Goal: Information Seeking & Learning: Compare options

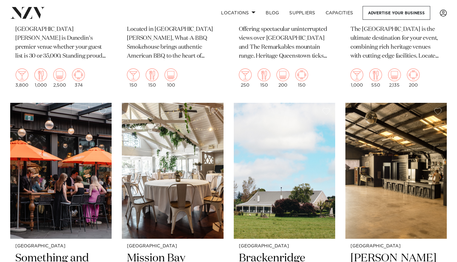
scroll to position [1256, 0]
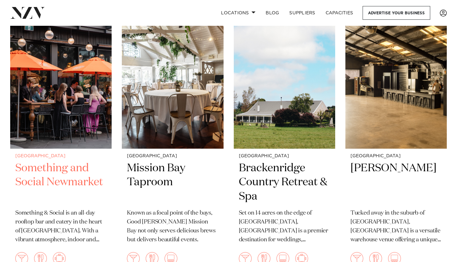
click at [77, 161] on div "Auckland Something and Social Newmarket Something & Social is an all-day roofto…" at bounding box center [60, 213] width 101 height 128
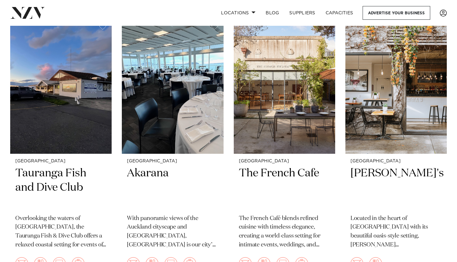
scroll to position [1802, 0]
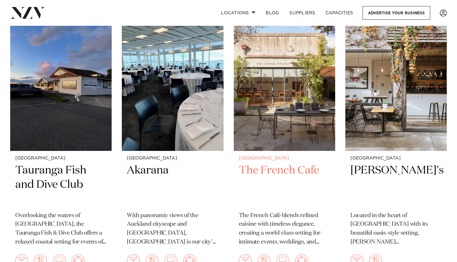
click at [320, 167] on h2 "The French Cafe" at bounding box center [284, 185] width 91 height 43
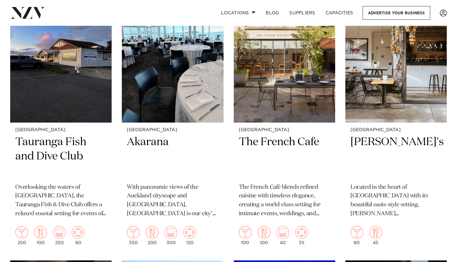
scroll to position [1832, 0]
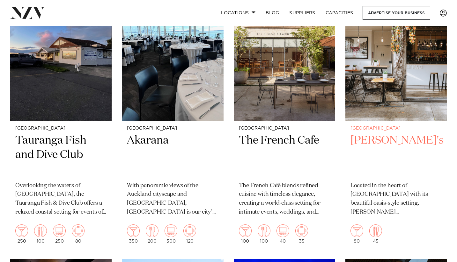
click at [399, 79] on img at bounding box center [395, 53] width 101 height 136
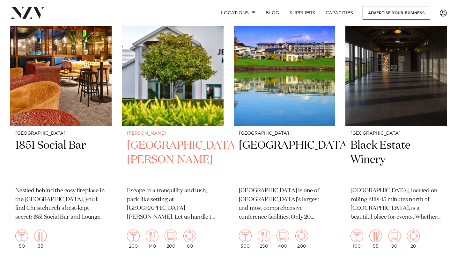
scroll to position [1880, 0]
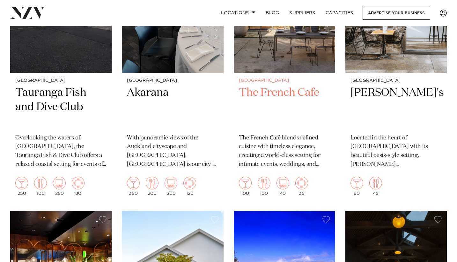
click at [290, 86] on div "Auckland The French Cafe The French Café blends refined cuisine with timeless e…" at bounding box center [284, 137] width 101 height 128
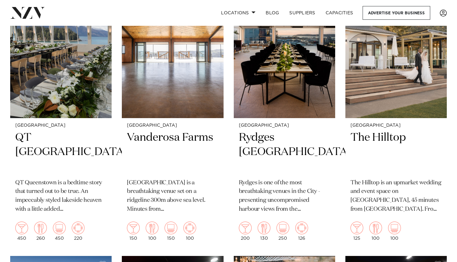
scroll to position [0, 0]
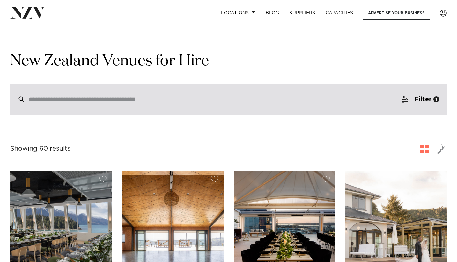
click at [178, 97] on input "search" at bounding box center [215, 99] width 372 height 7
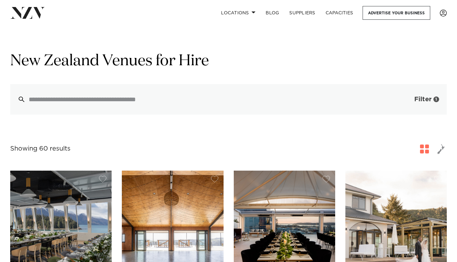
click at [416, 96] on button "Filter 1" at bounding box center [420, 99] width 53 height 31
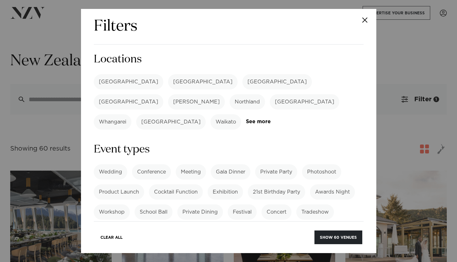
click at [120, 83] on label "[GEOGRAPHIC_DATA]" at bounding box center [129, 81] width 70 height 15
click at [335, 241] on button "Show 39 venues" at bounding box center [338, 238] width 47 height 14
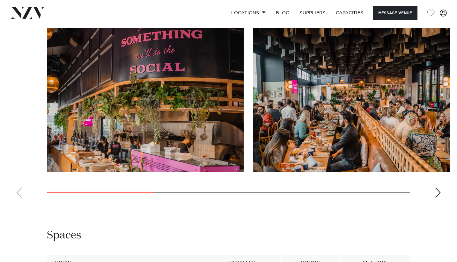
scroll to position [630, 0]
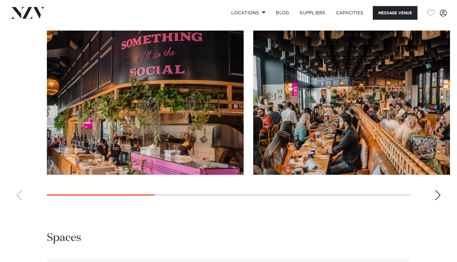
click at [435, 194] on div "Next slide" at bounding box center [438, 195] width 6 height 10
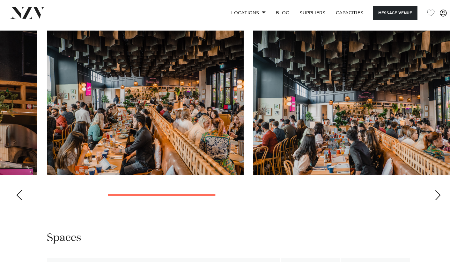
click at [439, 195] on div "Next slide" at bounding box center [438, 195] width 6 height 10
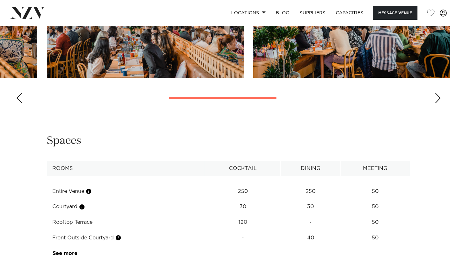
scroll to position [789, 0]
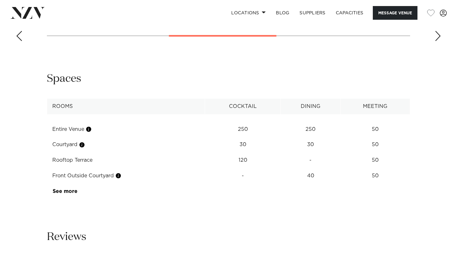
click at [66, 195] on td "See more" at bounding box center [77, 192] width 60 height 16
click at [70, 193] on link "See more" at bounding box center [78, 191] width 50 height 5
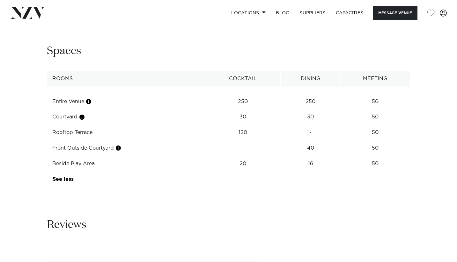
scroll to position [817, 0]
click at [96, 165] on td "Beside Play Area" at bounding box center [126, 164] width 158 height 16
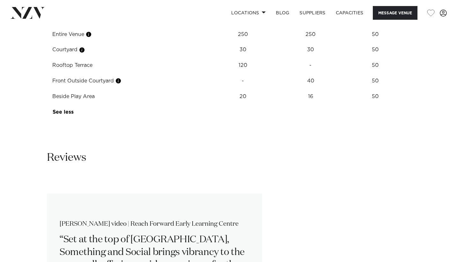
scroll to position [881, 0]
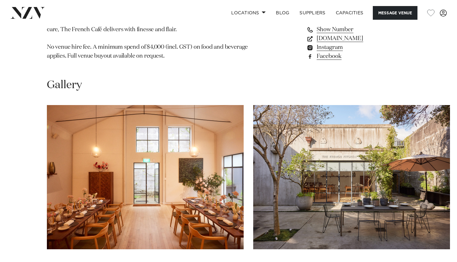
scroll to position [267, 0]
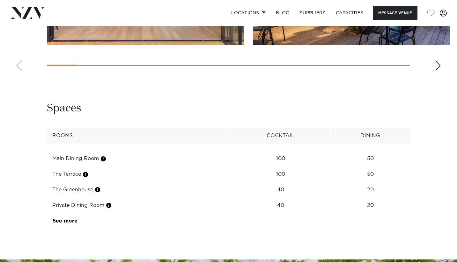
scroll to position [754, 0]
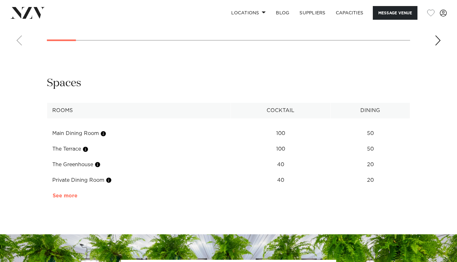
click at [71, 194] on link "See more" at bounding box center [78, 196] width 50 height 5
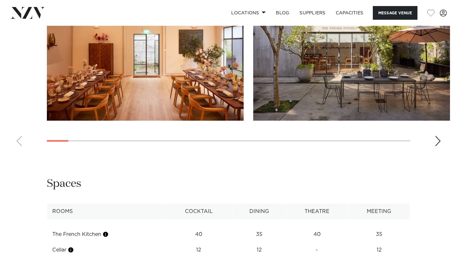
scroll to position [554, 0]
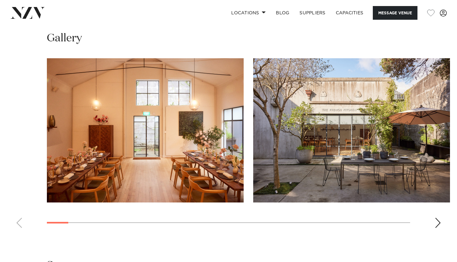
click at [89, 147] on div at bounding box center [228, 130] width 363 height 144
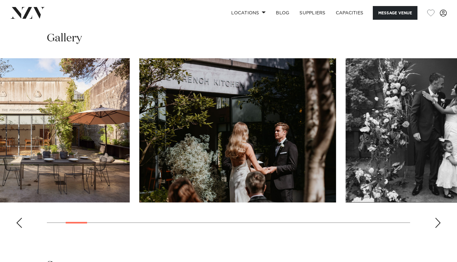
click at [139, 156] on img "3 / 30" at bounding box center [237, 130] width 197 height 144
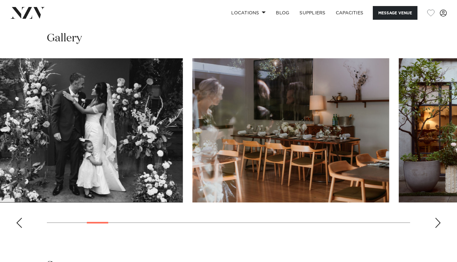
click at [0, 152] on img "4 / 30" at bounding box center [84, 130] width 197 height 144
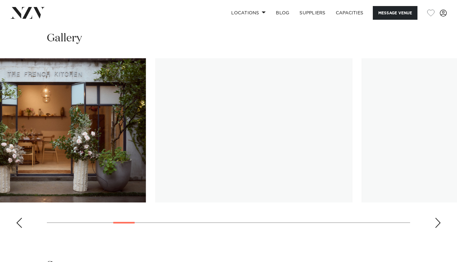
click at [3, 148] on img "6 / 30" at bounding box center [47, 130] width 197 height 144
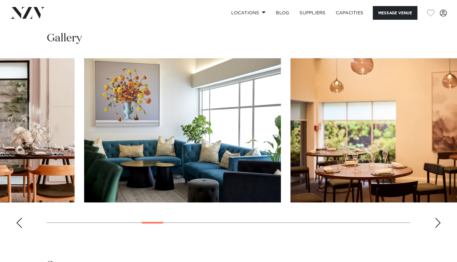
click at [84, 142] on img "9 / 30" at bounding box center [182, 130] width 197 height 144
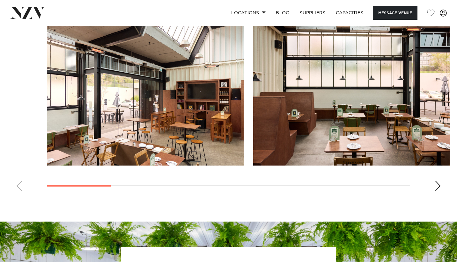
scroll to position [572, 0]
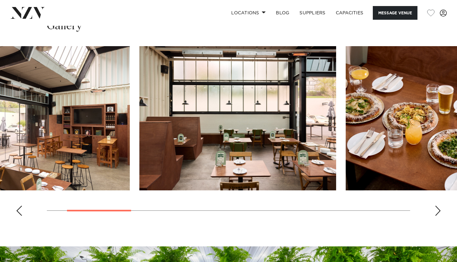
click at [157, 130] on img "2 / 10" at bounding box center [237, 118] width 197 height 144
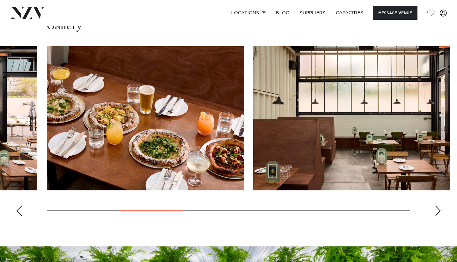
click at [253, 153] on img "4 / 10" at bounding box center [351, 118] width 197 height 144
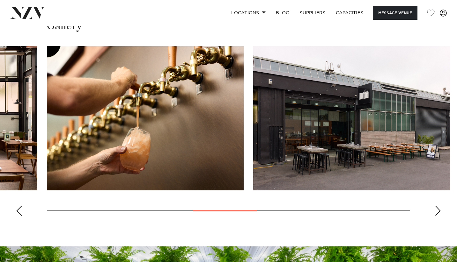
click at [253, 151] on img "6 / 10" at bounding box center [351, 118] width 197 height 144
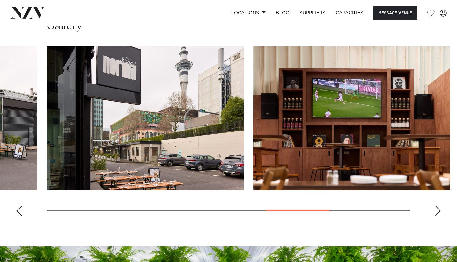
click at [0, 156] on swiper-container at bounding box center [228, 133] width 457 height 175
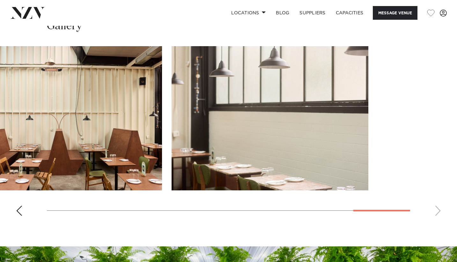
click at [0, 0] on slot at bounding box center [0, 0] width 0 height 0
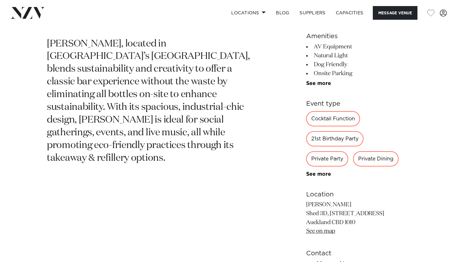
scroll to position [183, 0]
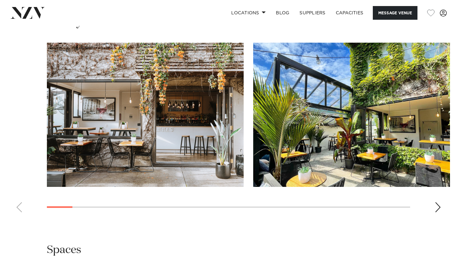
scroll to position [630, 0]
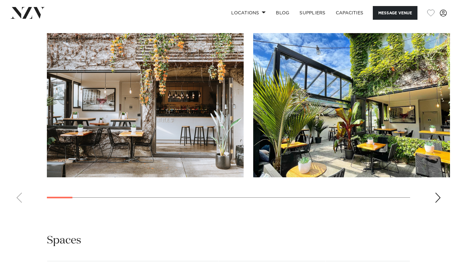
click at [440, 190] on swiper-container at bounding box center [228, 120] width 457 height 175
click at [440, 197] on swiper-container at bounding box center [228, 120] width 457 height 175
click at [441, 208] on swiper-container at bounding box center [228, 120] width 457 height 175
click at [438, 203] on div "Next slide" at bounding box center [438, 198] width 6 height 10
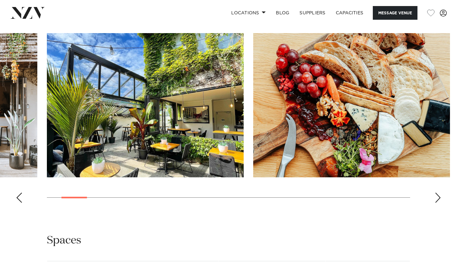
click at [437, 202] on div "Next slide" at bounding box center [438, 198] width 6 height 10
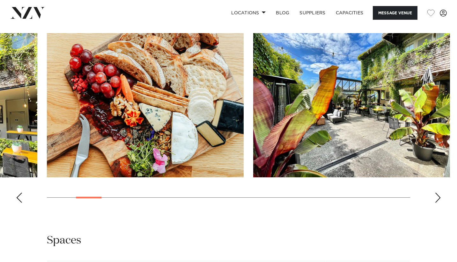
click at [437, 202] on div "Next slide" at bounding box center [438, 198] width 6 height 10
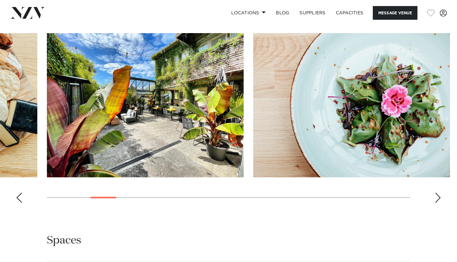
click at [437, 202] on div "Next slide" at bounding box center [438, 198] width 6 height 10
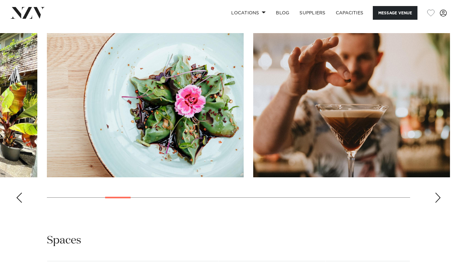
click at [437, 202] on div "Next slide" at bounding box center [438, 198] width 6 height 10
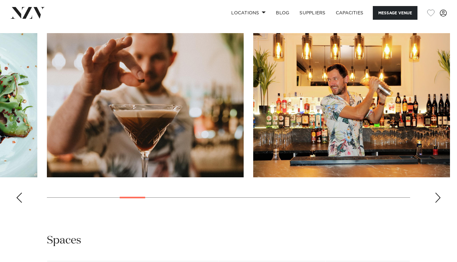
click at [437, 202] on div "Next slide" at bounding box center [438, 198] width 6 height 10
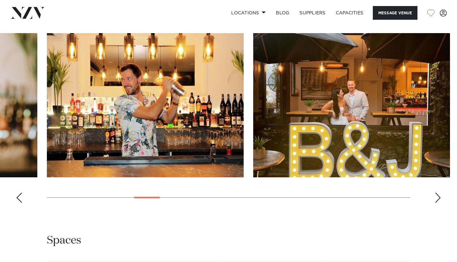
click at [437, 202] on div "Next slide" at bounding box center [438, 198] width 6 height 10
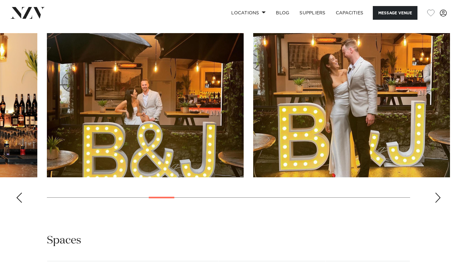
click at [437, 202] on div "Next slide" at bounding box center [438, 198] width 6 height 10
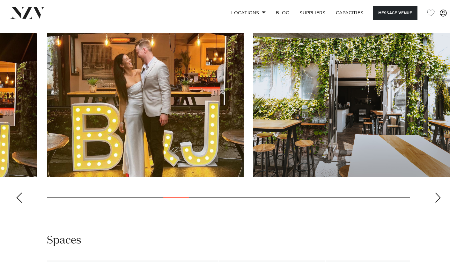
click at [437, 202] on div "Next slide" at bounding box center [438, 198] width 6 height 10
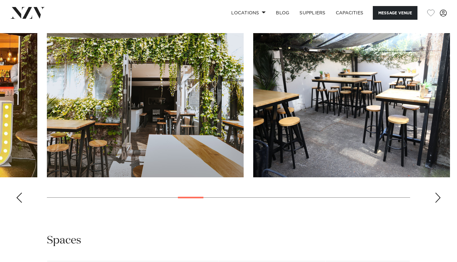
click at [437, 202] on div "Next slide" at bounding box center [438, 198] width 6 height 10
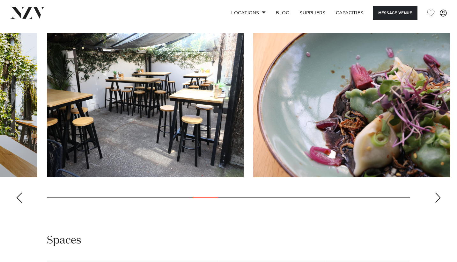
click at [437, 202] on div "Next slide" at bounding box center [438, 198] width 6 height 10
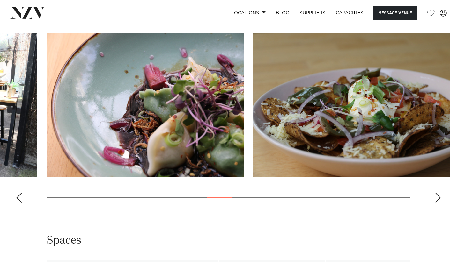
click at [437, 202] on div "Next slide" at bounding box center [438, 198] width 6 height 10
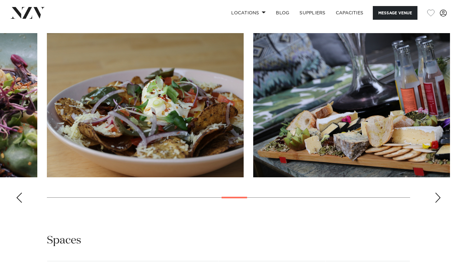
click at [437, 202] on div "Next slide" at bounding box center [438, 198] width 6 height 10
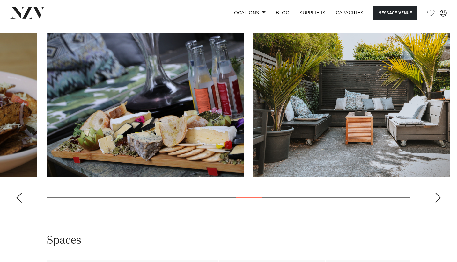
click at [437, 202] on div "Next slide" at bounding box center [438, 198] width 6 height 10
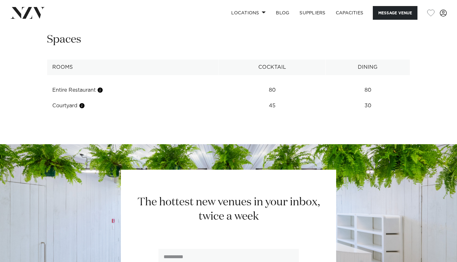
scroll to position [933, 0]
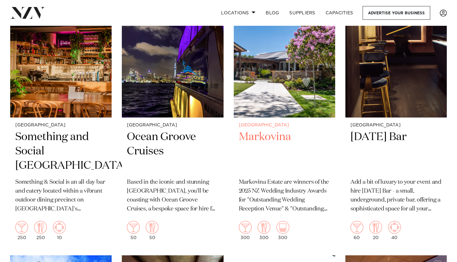
scroll to position [735, 0]
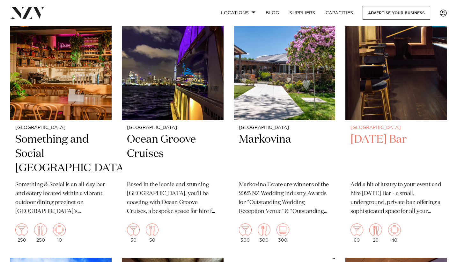
click at [375, 139] on h2 "[DATE] Bar" at bounding box center [395, 154] width 91 height 43
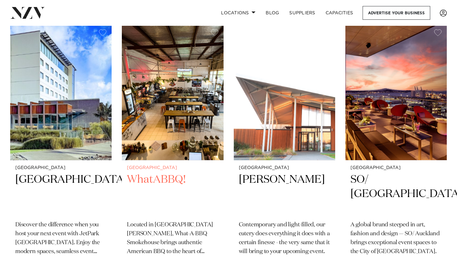
scroll to position [971, 0]
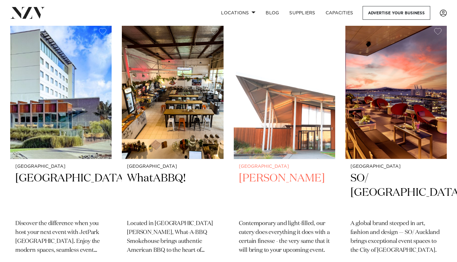
click at [279, 175] on h2 "Percy" at bounding box center [284, 193] width 91 height 43
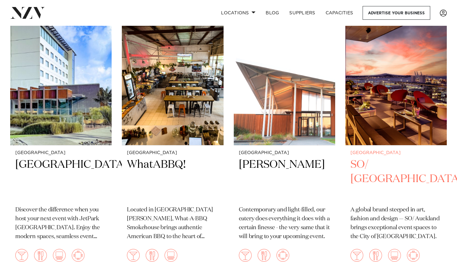
scroll to position [987, 0]
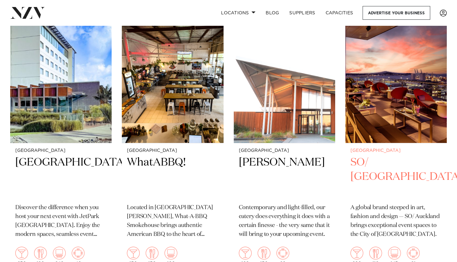
click at [393, 179] on h2 "SO/ Auckland" at bounding box center [395, 177] width 91 height 43
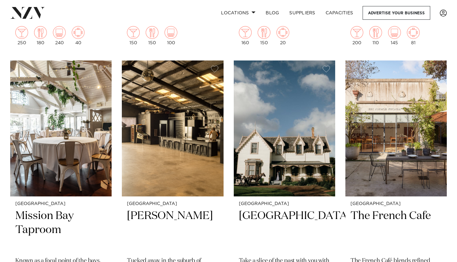
scroll to position [1254, 0]
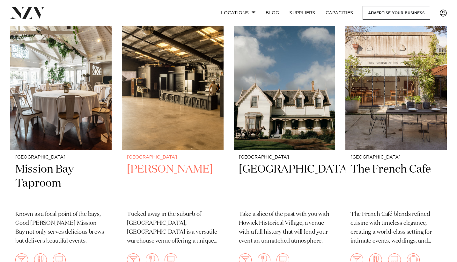
click at [178, 158] on small "[GEOGRAPHIC_DATA]" at bounding box center [172, 157] width 91 height 5
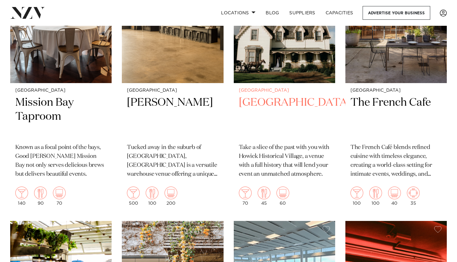
scroll to position [1303, 0]
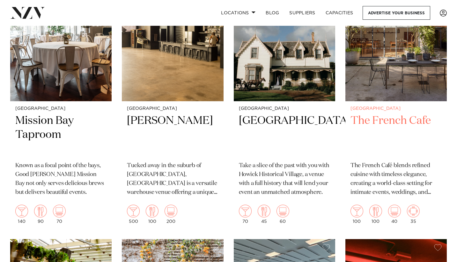
click at [405, 117] on h2 "The French Cafe" at bounding box center [395, 135] width 91 height 43
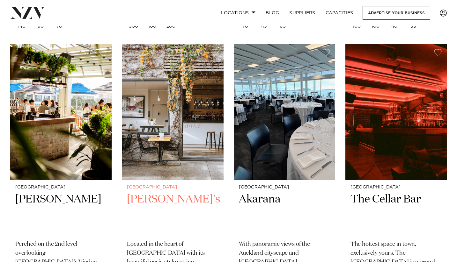
scroll to position [1512, 0]
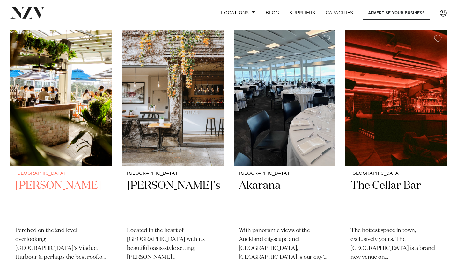
click at [49, 166] on img at bounding box center [60, 98] width 101 height 136
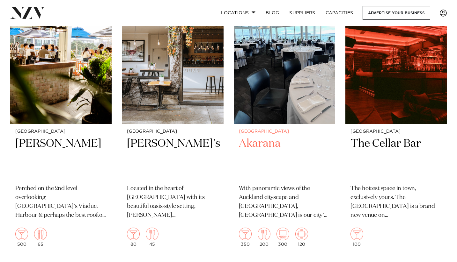
scroll to position [1553, 0]
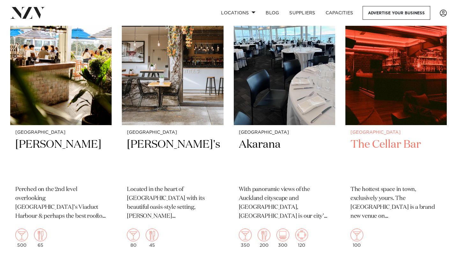
click at [395, 148] on h2 "The Cellar Bar" at bounding box center [395, 159] width 91 height 43
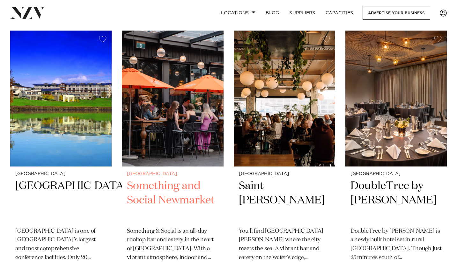
scroll to position [1794, 0]
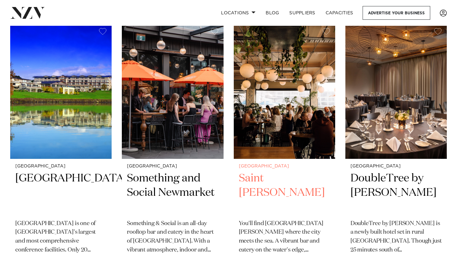
click at [261, 186] on h2 "Saint [PERSON_NAME]" at bounding box center [284, 193] width 91 height 43
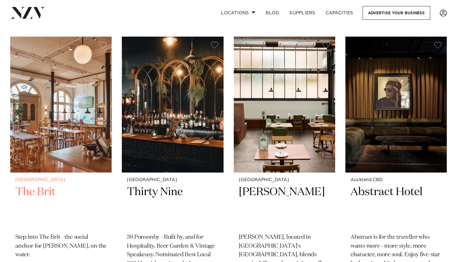
scroll to position [2056, 0]
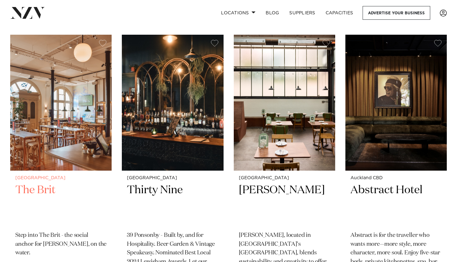
click at [97, 187] on h2 "The Brit" at bounding box center [60, 204] width 91 height 43
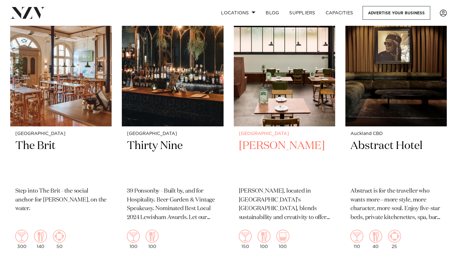
scroll to position [2107, 0]
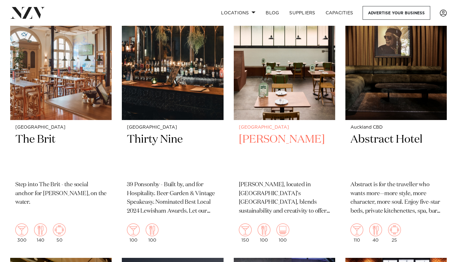
click at [267, 135] on h2 "Norma Taps" at bounding box center [284, 154] width 91 height 43
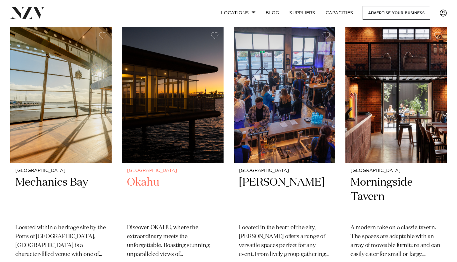
scroll to position [2351, 0]
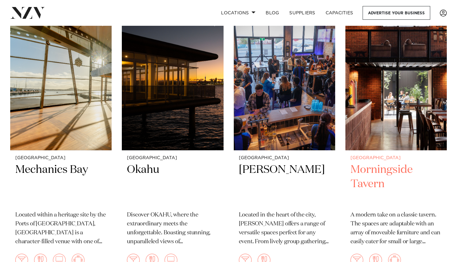
click at [384, 154] on div "Auckland Morningside Tavern A modern take on a classic tavern. The spaces are a…" at bounding box center [395, 215] width 101 height 128
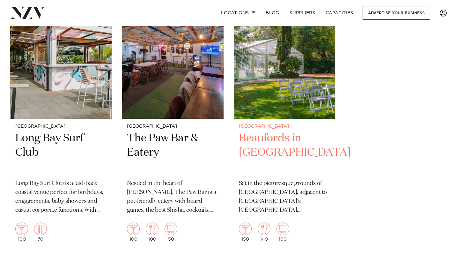
scroll to position [2658, 0]
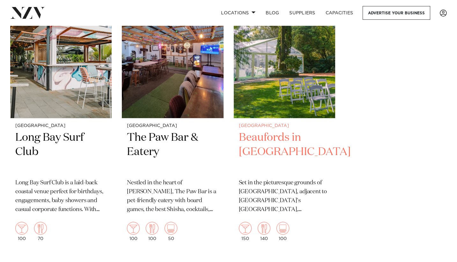
click at [284, 152] on h2 "Beaufords in Totara Park" at bounding box center [284, 152] width 91 height 43
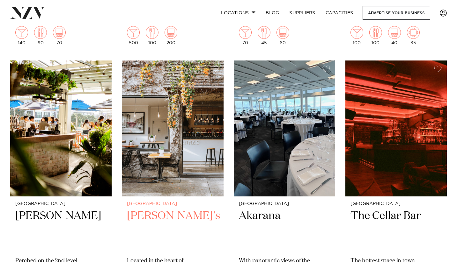
scroll to position [1486, 0]
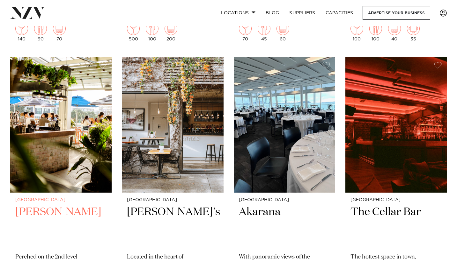
click at [60, 182] on img at bounding box center [60, 125] width 101 height 136
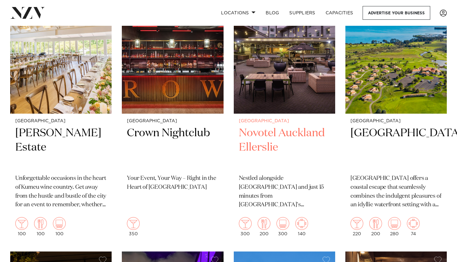
scroll to position [427, 0]
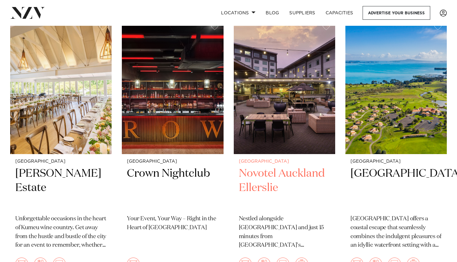
click at [278, 99] on img at bounding box center [284, 86] width 101 height 136
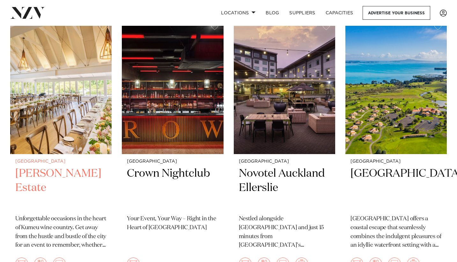
click at [72, 153] on img at bounding box center [60, 86] width 101 height 136
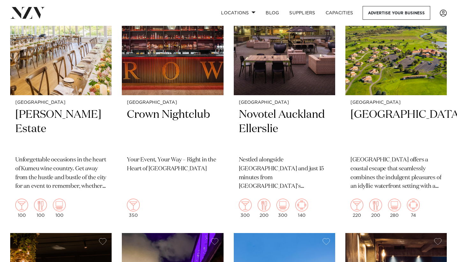
scroll to position [488, 0]
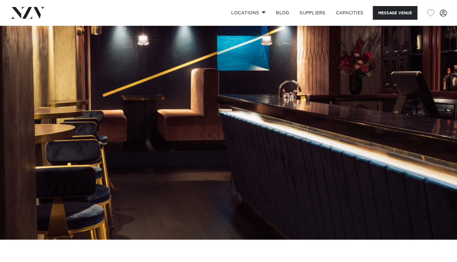
drag, startPoint x: 256, startPoint y: 170, endPoint x: 248, endPoint y: 170, distance: 8.6
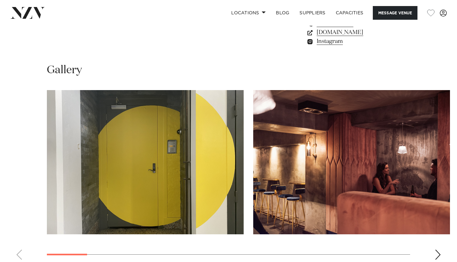
scroll to position [547, 0]
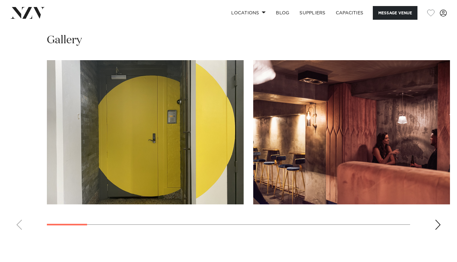
click at [440, 221] on div "Next slide" at bounding box center [438, 225] width 6 height 10
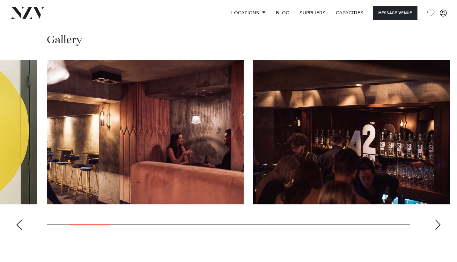
click at [439, 220] on div "Next slide" at bounding box center [438, 225] width 6 height 10
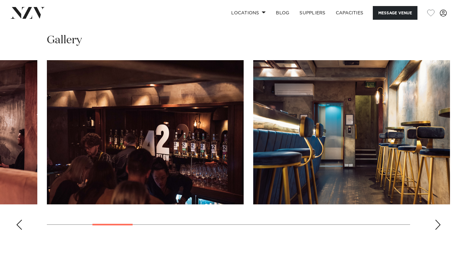
click at [439, 220] on div "Next slide" at bounding box center [438, 225] width 6 height 10
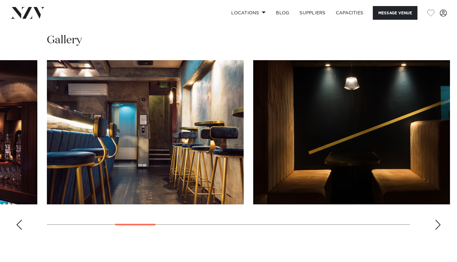
click at [439, 220] on div "Next slide" at bounding box center [438, 225] width 6 height 10
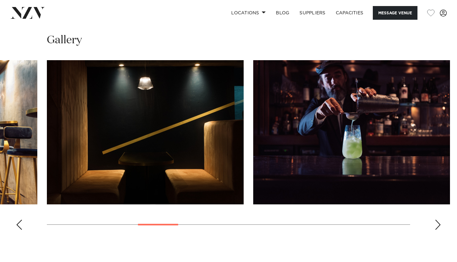
click at [439, 220] on div "Next slide" at bounding box center [438, 225] width 6 height 10
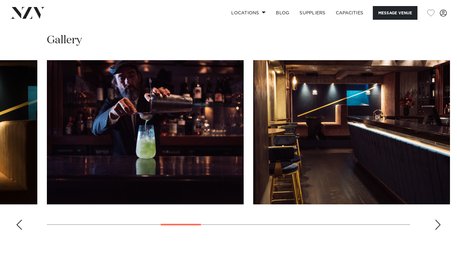
click at [439, 220] on div "Next slide" at bounding box center [438, 225] width 6 height 10
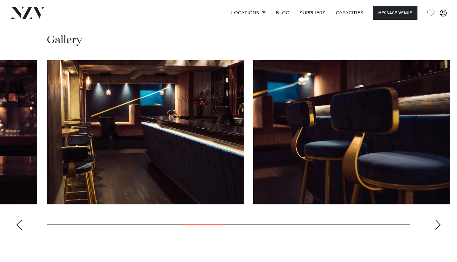
click at [439, 220] on div "Next slide" at bounding box center [438, 225] width 6 height 10
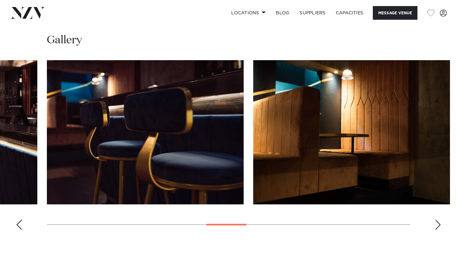
click at [439, 220] on div "Next slide" at bounding box center [438, 225] width 6 height 10
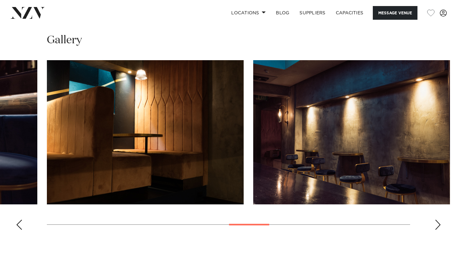
click at [439, 220] on div "Next slide" at bounding box center [438, 225] width 6 height 10
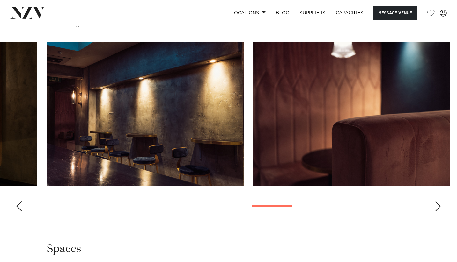
scroll to position [570, 0]
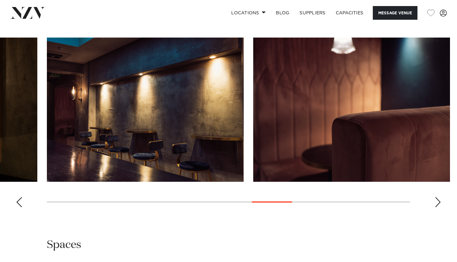
click at [438, 197] on div "Next slide" at bounding box center [438, 202] width 6 height 10
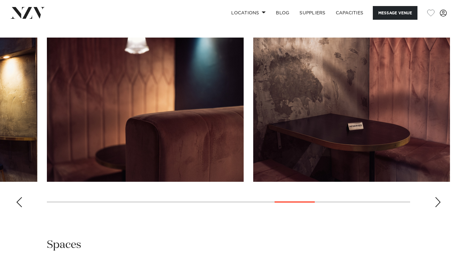
click at [438, 197] on div "Next slide" at bounding box center [438, 202] width 6 height 10
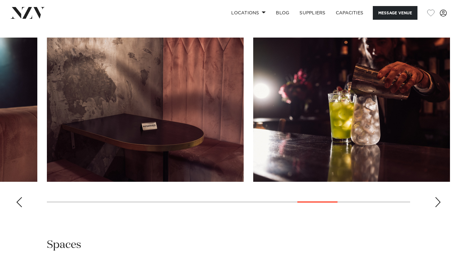
click at [438, 197] on div "Next slide" at bounding box center [438, 202] width 6 height 10
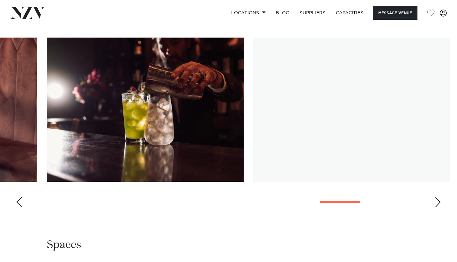
click at [438, 197] on div "Next slide" at bounding box center [438, 202] width 6 height 10
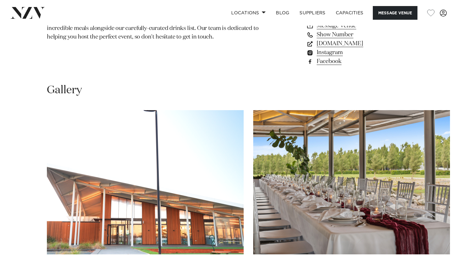
scroll to position [584, 0]
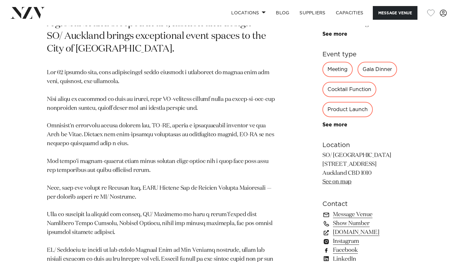
scroll to position [397, 0]
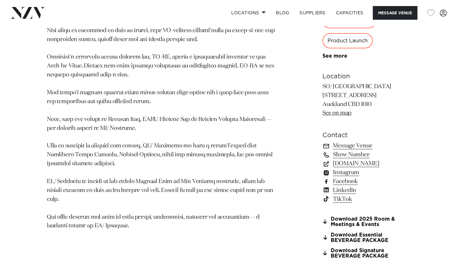
click at [394, 180] on link "Facebook" at bounding box center [366, 181] width 88 height 9
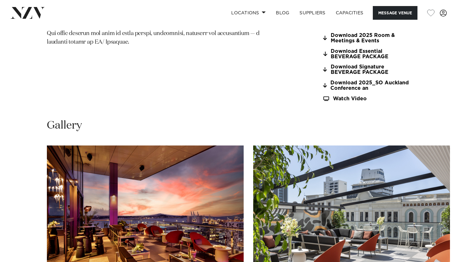
scroll to position [700, 0]
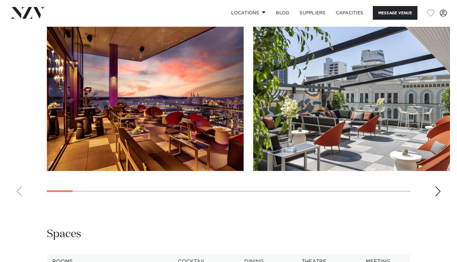
click at [435, 188] on div "Next slide" at bounding box center [438, 192] width 6 height 10
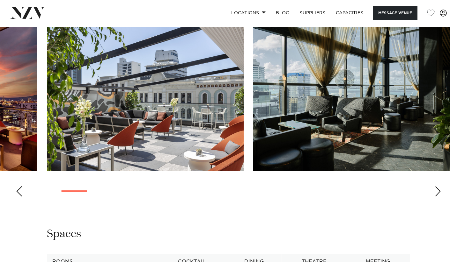
click at [435, 188] on div "Next slide" at bounding box center [438, 192] width 6 height 10
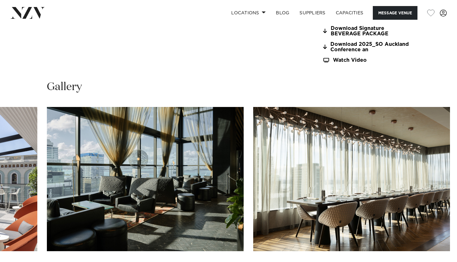
scroll to position [474, 0]
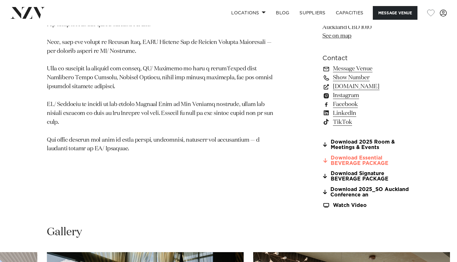
click at [367, 158] on link "Download Essential BEVERAGE PACKAGE" at bounding box center [366, 161] width 88 height 11
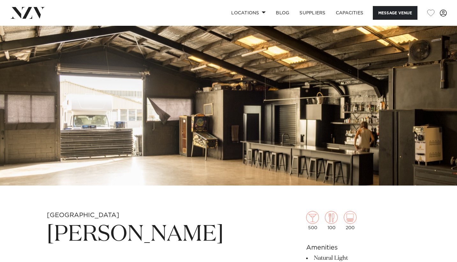
scroll to position [63, 0]
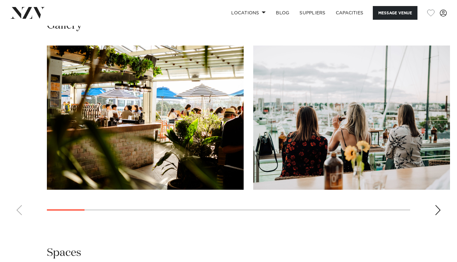
scroll to position [616, 0]
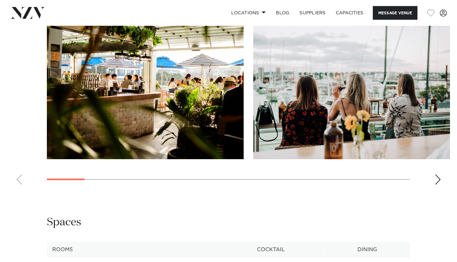
click at [437, 181] on div "Next slide" at bounding box center [438, 180] width 6 height 10
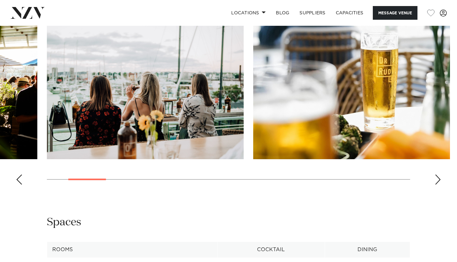
click at [437, 180] on div "Next slide" at bounding box center [438, 180] width 6 height 10
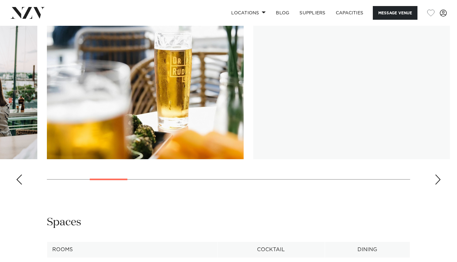
click at [437, 180] on div "Next slide" at bounding box center [438, 180] width 6 height 10
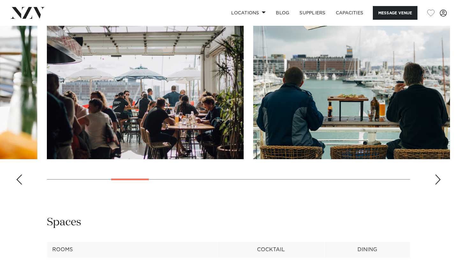
click at [437, 180] on div "Next slide" at bounding box center [438, 180] width 6 height 10
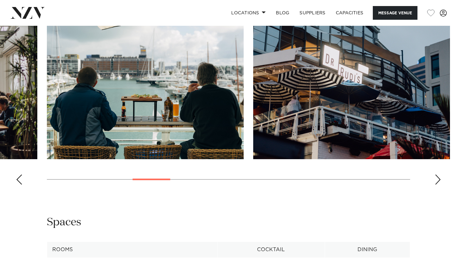
click at [437, 180] on div "Next slide" at bounding box center [438, 180] width 6 height 10
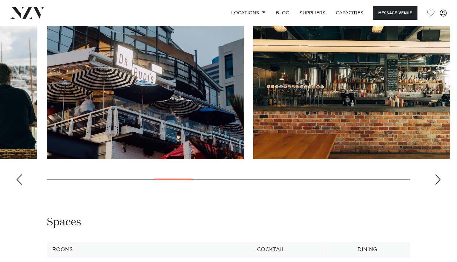
click at [437, 180] on div "Next slide" at bounding box center [438, 180] width 6 height 10
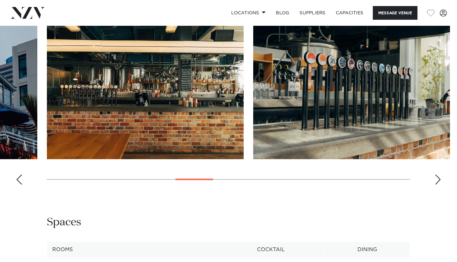
click at [437, 180] on div "Next slide" at bounding box center [438, 180] width 6 height 10
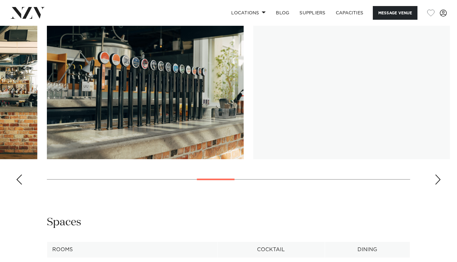
click at [437, 180] on div "Next slide" at bounding box center [438, 180] width 6 height 10
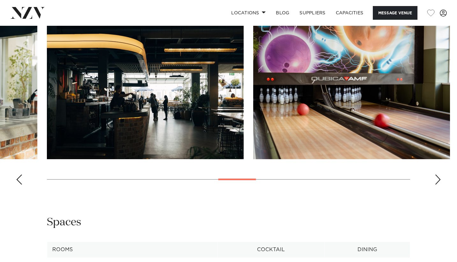
click at [437, 180] on div "Next slide" at bounding box center [438, 180] width 6 height 10
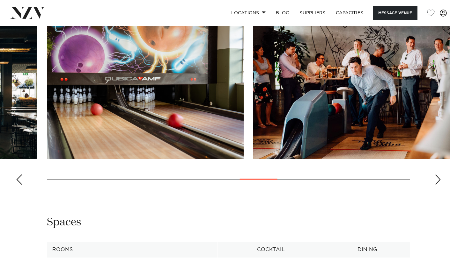
click at [437, 180] on div "Next slide" at bounding box center [438, 180] width 6 height 10
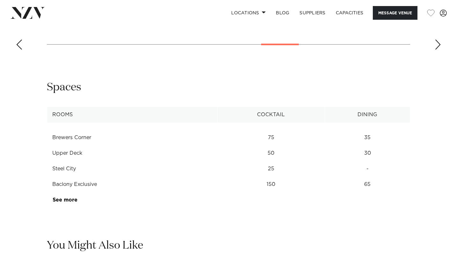
scroll to position [782, 0]
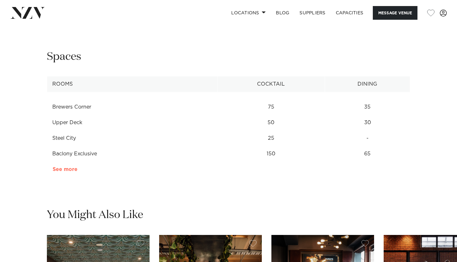
click at [70, 170] on link "See more" at bounding box center [78, 169] width 50 height 5
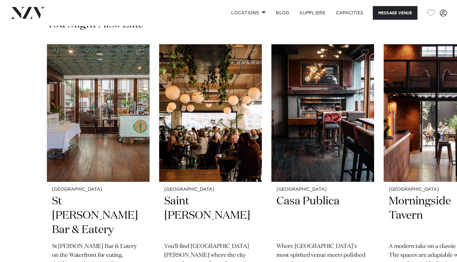
scroll to position [1033, 0]
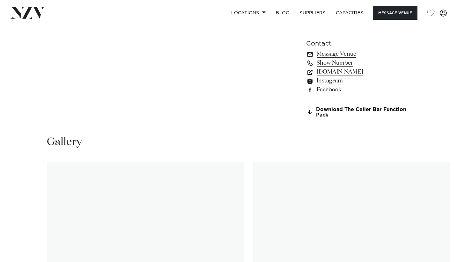
scroll to position [571, 0]
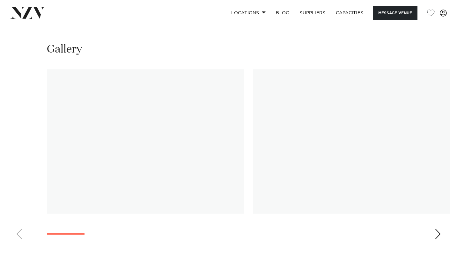
click at [436, 236] on div "Next slide" at bounding box center [438, 234] width 6 height 10
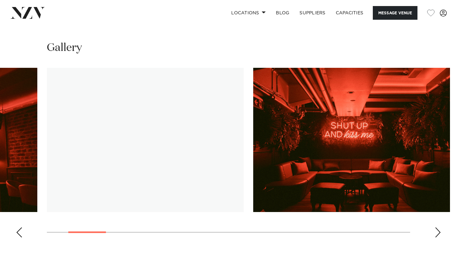
scroll to position [567, 0]
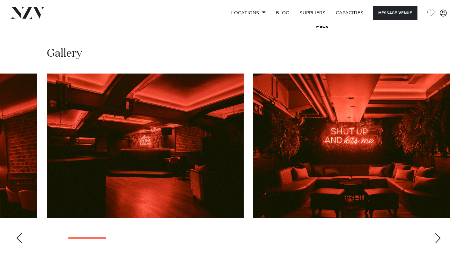
click at [437, 243] on div "Next slide" at bounding box center [438, 238] width 6 height 10
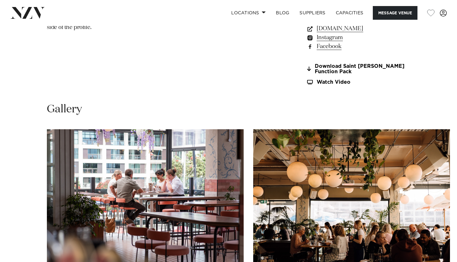
scroll to position [597, 0]
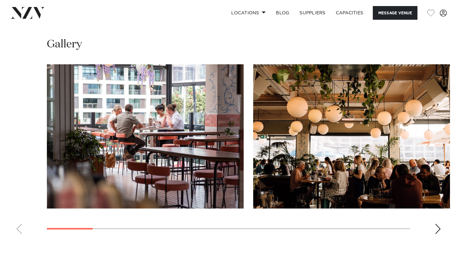
click at [443, 227] on swiper-container at bounding box center [228, 151] width 457 height 175
click at [438, 232] on div "Next slide" at bounding box center [438, 229] width 6 height 10
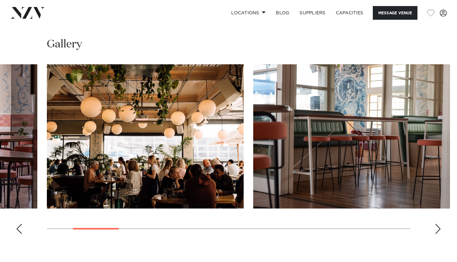
click at [438, 232] on div "Next slide" at bounding box center [438, 229] width 6 height 10
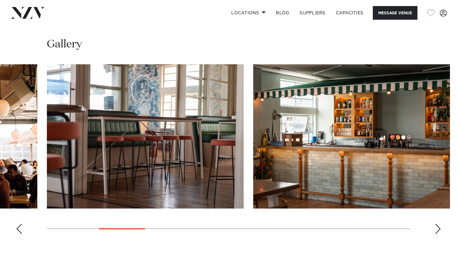
click at [438, 232] on div "Next slide" at bounding box center [438, 229] width 6 height 10
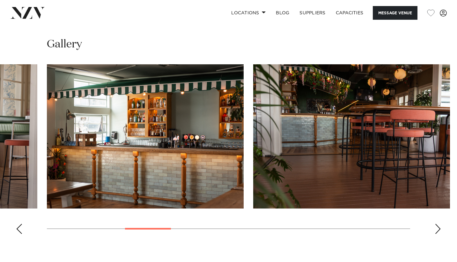
click at [438, 232] on div "Next slide" at bounding box center [438, 229] width 6 height 10
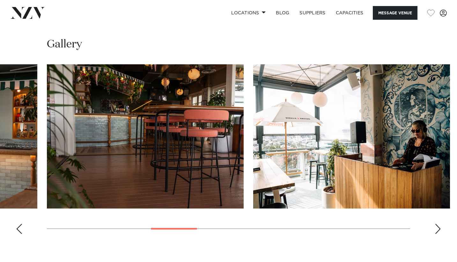
click at [438, 233] on div "Next slide" at bounding box center [438, 229] width 6 height 10
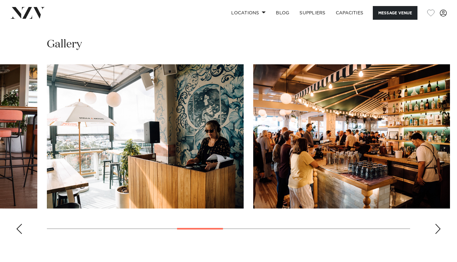
click at [438, 233] on div "Next slide" at bounding box center [438, 229] width 6 height 10
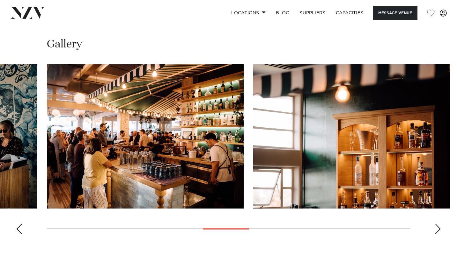
click at [438, 233] on div "Next slide" at bounding box center [438, 229] width 6 height 10
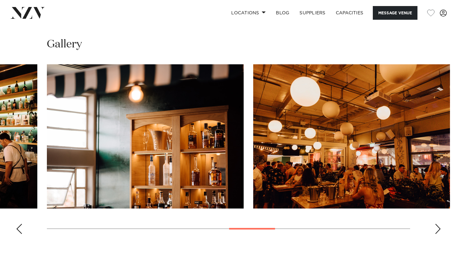
click at [438, 233] on div "Next slide" at bounding box center [438, 229] width 6 height 10
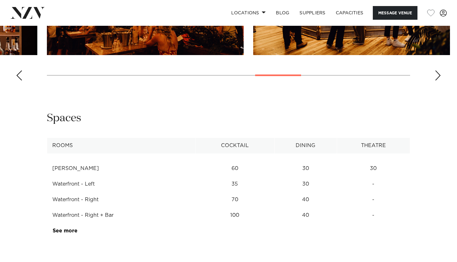
scroll to position [786, 0]
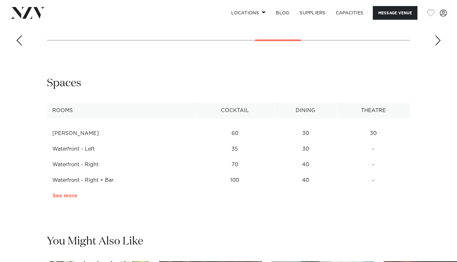
click at [70, 194] on link "See more" at bounding box center [78, 196] width 50 height 5
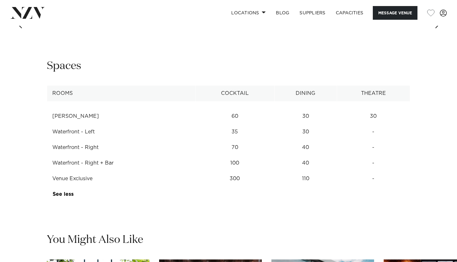
scroll to position [803, 0]
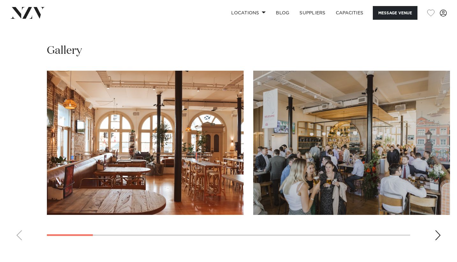
scroll to position [697, 0]
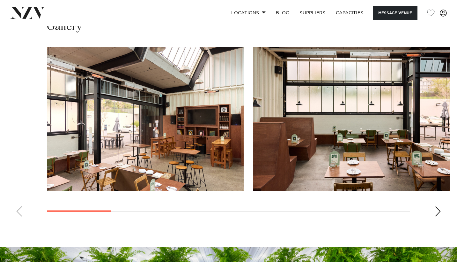
scroll to position [749, 0]
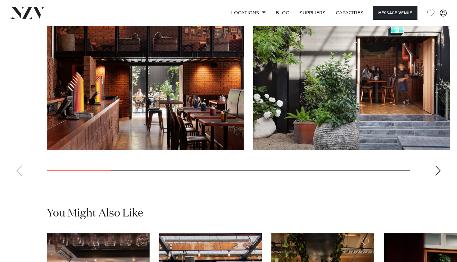
scroll to position [581, 0]
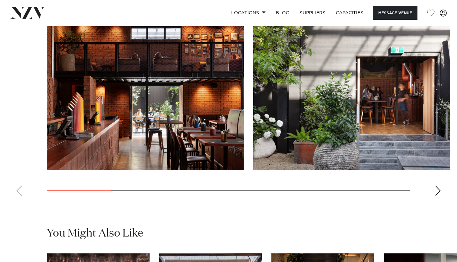
click at [441, 196] on div "Next slide" at bounding box center [438, 191] width 6 height 10
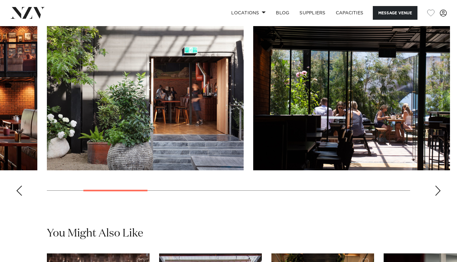
click at [436, 196] on div "Next slide" at bounding box center [438, 191] width 6 height 10
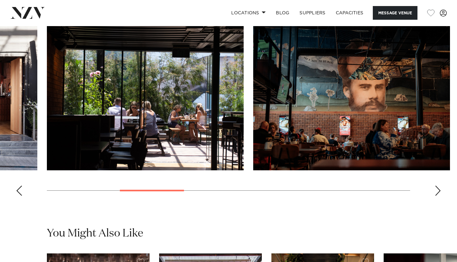
click at [436, 196] on div "Next slide" at bounding box center [438, 191] width 6 height 10
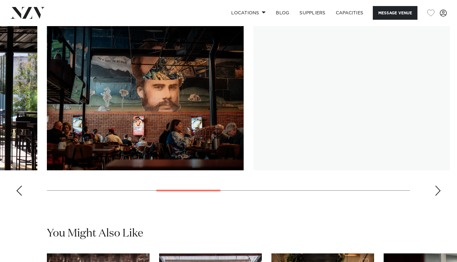
click at [436, 196] on div "Next slide" at bounding box center [438, 191] width 6 height 10
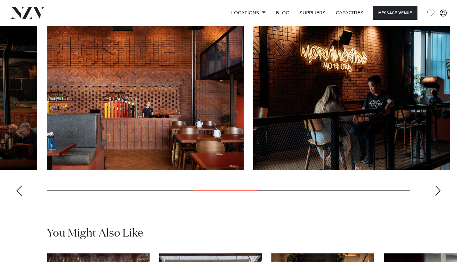
click at [436, 196] on div "Next slide" at bounding box center [438, 191] width 6 height 10
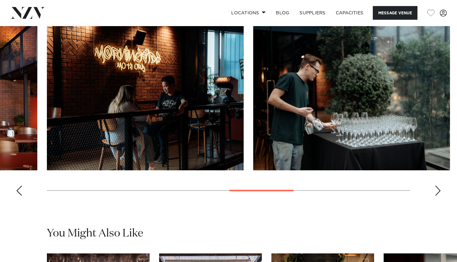
click at [436, 196] on div "Next slide" at bounding box center [438, 191] width 6 height 10
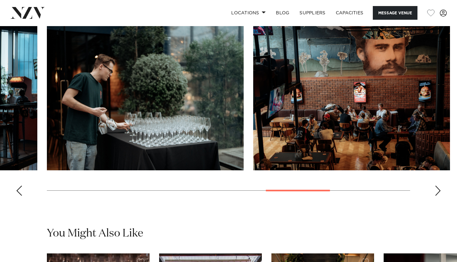
click at [436, 196] on div "Next slide" at bounding box center [438, 191] width 6 height 10
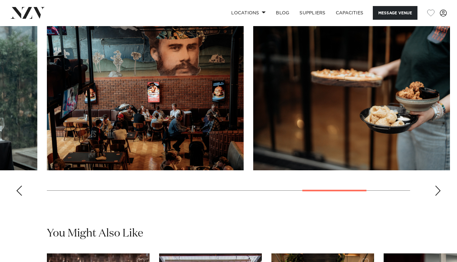
click at [436, 196] on div "Next slide" at bounding box center [438, 191] width 6 height 10
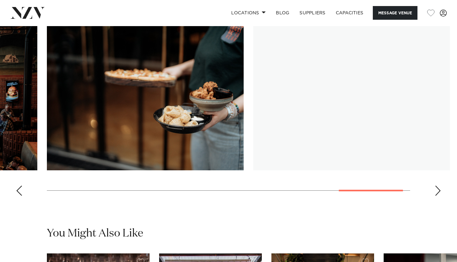
click at [436, 196] on div "Next slide" at bounding box center [438, 191] width 6 height 10
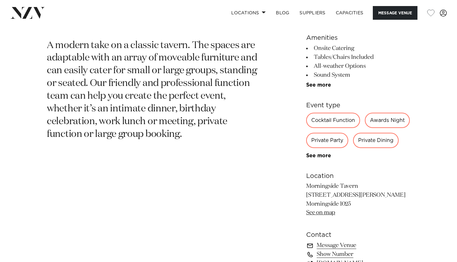
scroll to position [278, 0]
click at [317, 83] on link "See more" at bounding box center [331, 84] width 50 height 5
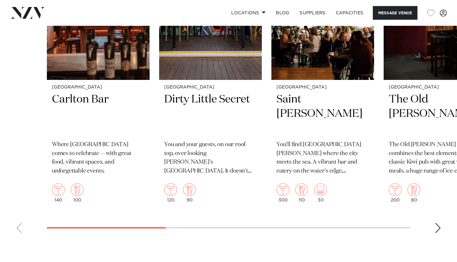
scroll to position [963, 0]
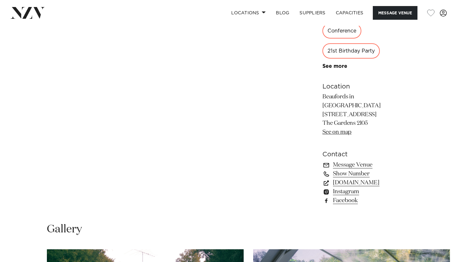
scroll to position [539, 0]
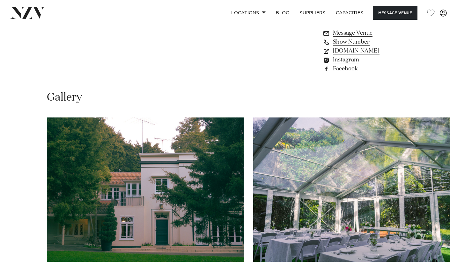
click at [441, 232] on swiper-container at bounding box center [228, 205] width 457 height 175
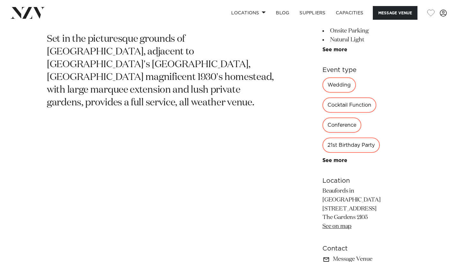
scroll to position [306, 0]
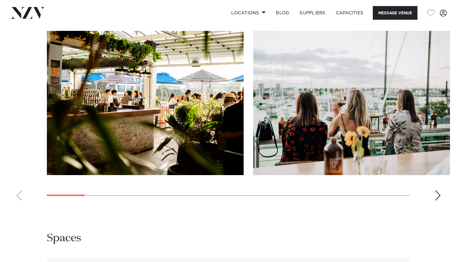
scroll to position [587, 0]
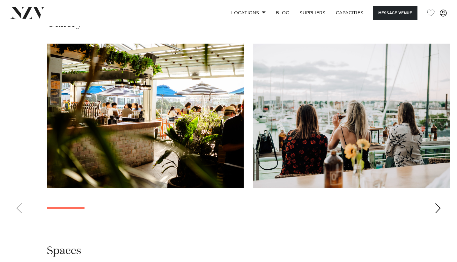
click at [438, 213] on div "Next slide" at bounding box center [438, 208] width 6 height 10
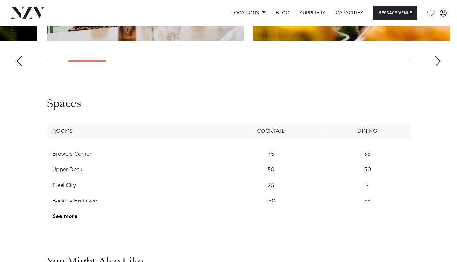
scroll to position [779, 0]
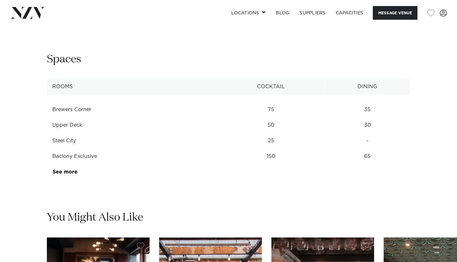
click at [57, 172] on link "See more" at bounding box center [78, 172] width 50 height 5
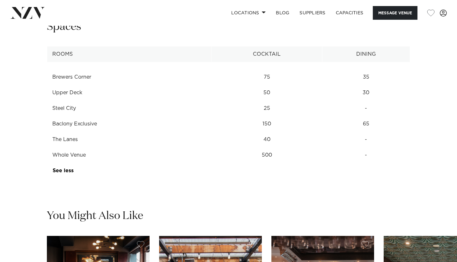
scroll to position [809, 0]
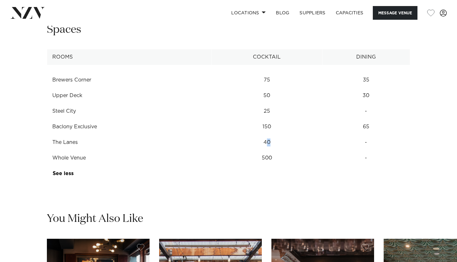
drag, startPoint x: 268, startPoint y: 143, endPoint x: 299, endPoint y: 144, distance: 30.7
click at [299, 144] on td "40" at bounding box center [266, 143] width 111 height 16
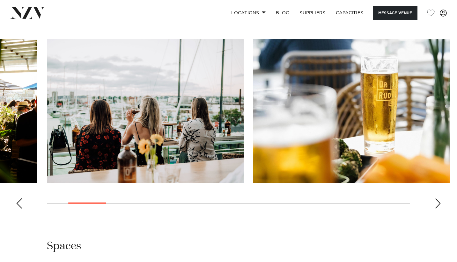
scroll to position [589, 0]
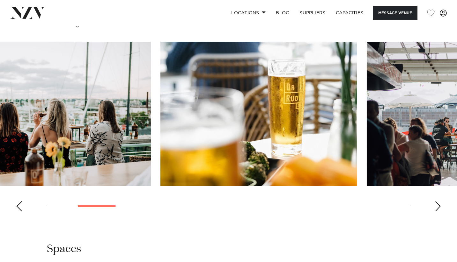
click at [160, 150] on img "3 / 17" at bounding box center [258, 114] width 197 height 144
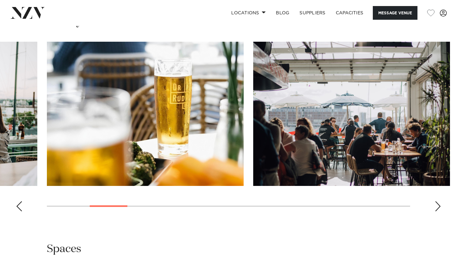
click at [127, 151] on img "3 / 17" at bounding box center [145, 114] width 197 height 144
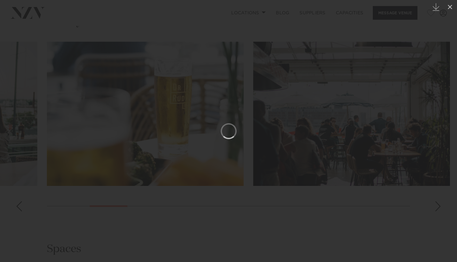
click at [322, 139] on div at bounding box center [228, 131] width 457 height 262
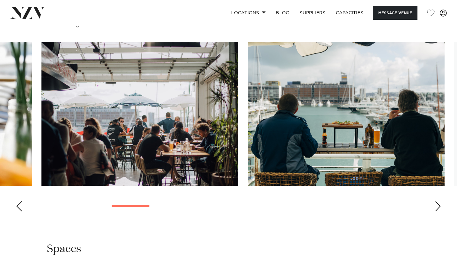
click at [109, 98] on img "4 / 17" at bounding box center [139, 114] width 197 height 144
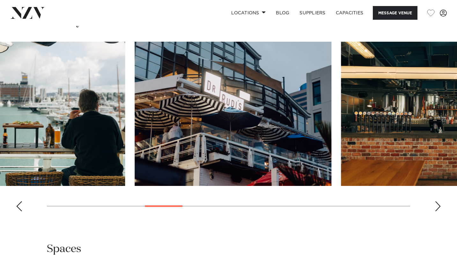
click at [138, 147] on img "6 / 17" at bounding box center [233, 114] width 197 height 144
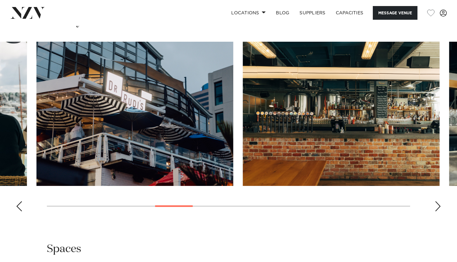
click at [243, 139] on img "7 / 17" at bounding box center [341, 114] width 197 height 144
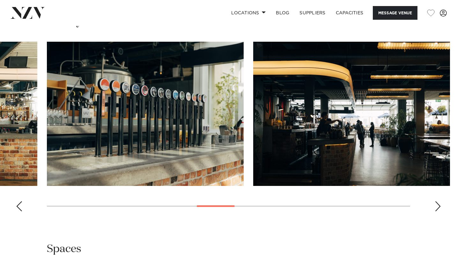
click at [253, 150] on img "9 / 17" at bounding box center [351, 114] width 197 height 144
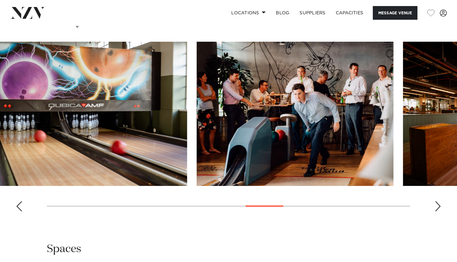
click at [0, 145] on swiper-container at bounding box center [228, 129] width 457 height 175
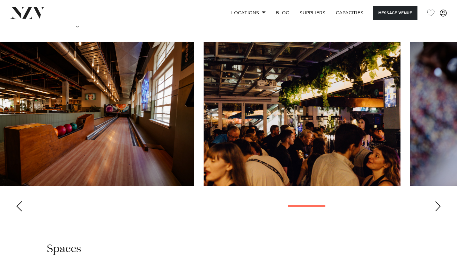
click at [204, 177] on img "13 / 17" at bounding box center [302, 114] width 197 height 144
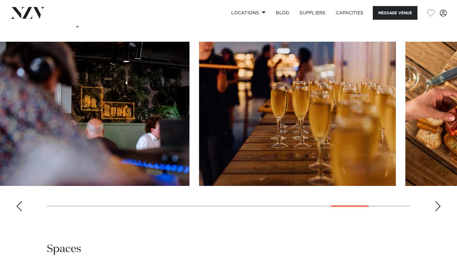
click at [199, 128] on img "15 / 17" at bounding box center [297, 114] width 197 height 144
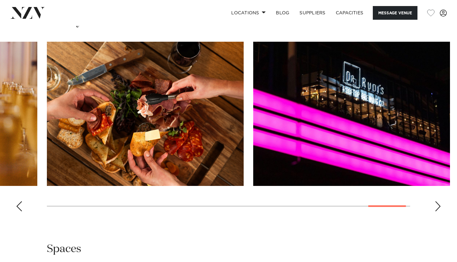
click at [0, 153] on swiper-container at bounding box center [228, 129] width 457 height 175
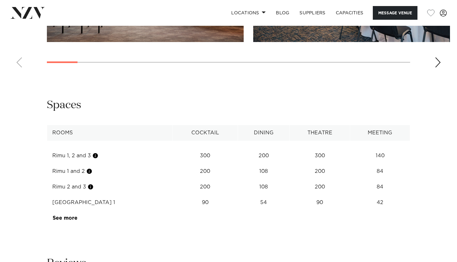
scroll to position [803, 0]
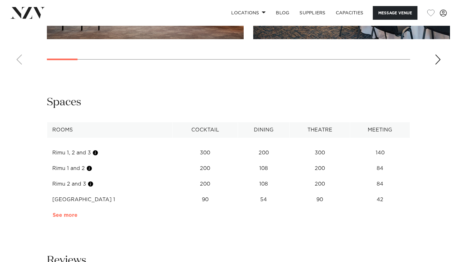
click at [74, 214] on link "See more" at bounding box center [78, 215] width 50 height 5
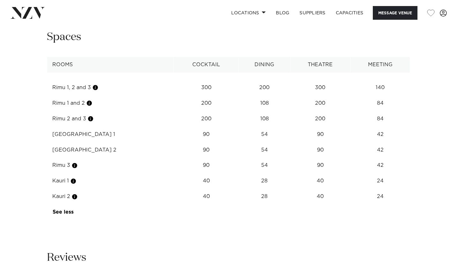
scroll to position [875, 0]
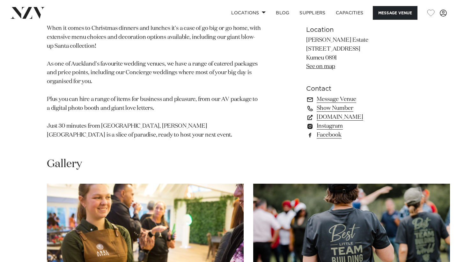
scroll to position [540, 0]
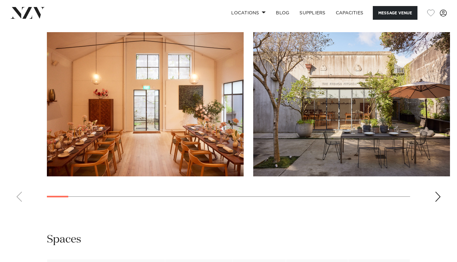
scroll to position [584, 0]
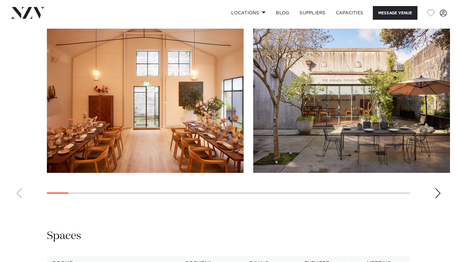
click at [427, 191] on swiper-container at bounding box center [228, 116] width 457 height 175
click at [431, 193] on swiper-container at bounding box center [228, 116] width 457 height 175
click at [436, 188] on div "Next slide" at bounding box center [438, 193] width 6 height 10
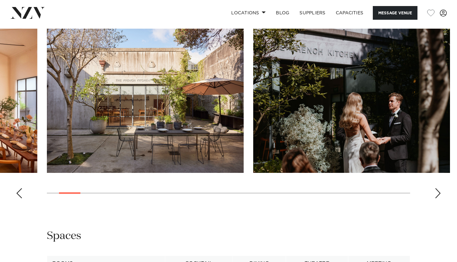
click at [436, 189] on div "Next slide" at bounding box center [438, 193] width 6 height 10
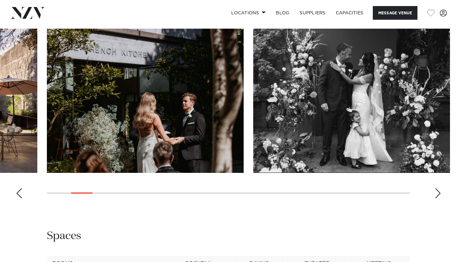
click at [436, 189] on div "Next slide" at bounding box center [438, 193] width 6 height 10
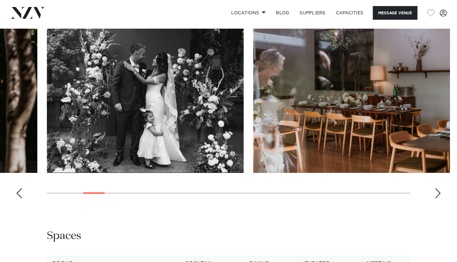
click at [436, 189] on div "Next slide" at bounding box center [438, 193] width 6 height 10
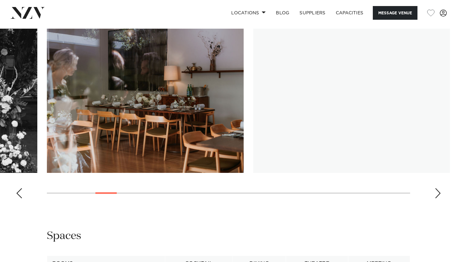
click at [436, 189] on div "Next slide" at bounding box center [438, 193] width 6 height 10
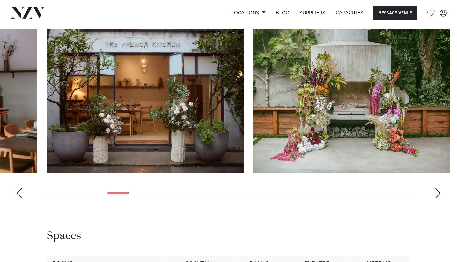
click at [436, 189] on div "Next slide" at bounding box center [438, 193] width 6 height 10
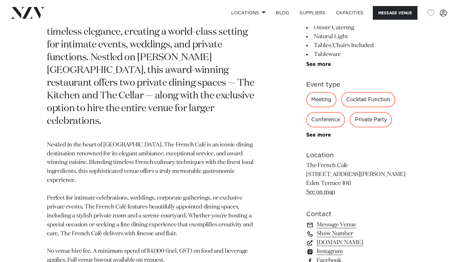
scroll to position [368, 0]
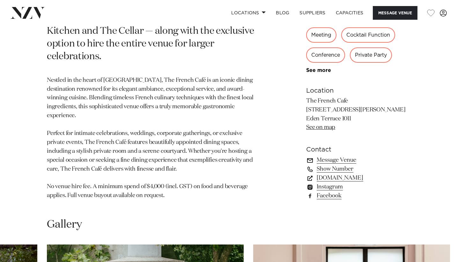
click at [343, 156] on link "Message Venue" at bounding box center [358, 160] width 104 height 9
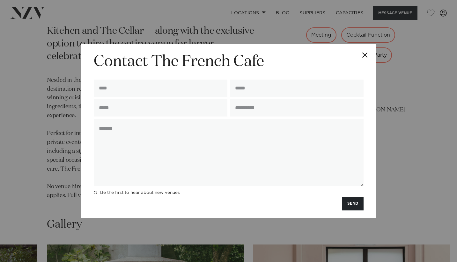
click at [369, 60] on button "Close" at bounding box center [365, 55] width 22 height 22
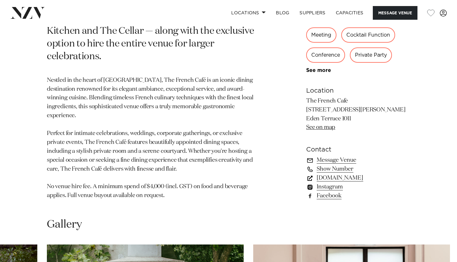
click at [333, 177] on link "www.thefrenchcafe.co.nz" at bounding box center [358, 178] width 104 height 9
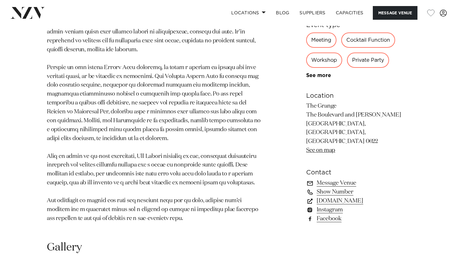
scroll to position [378, 0]
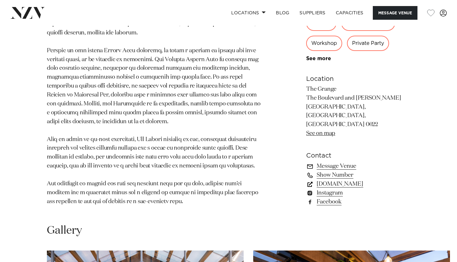
click at [324, 180] on link "thegrangetakapuna.co.nz" at bounding box center [358, 184] width 104 height 9
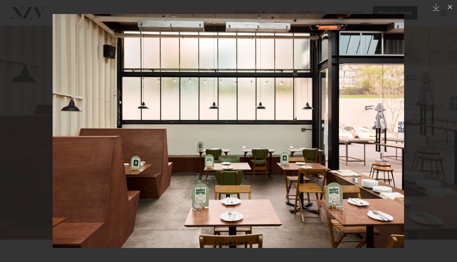
click at [431, 48] on div at bounding box center [228, 131] width 457 height 262
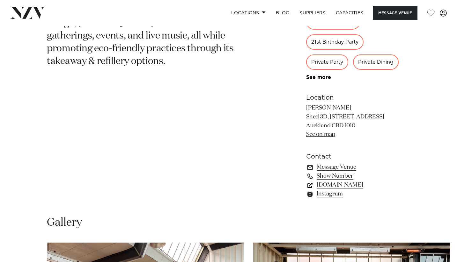
scroll to position [375, 0]
click at [314, 188] on link "normataps.co.nz" at bounding box center [358, 185] width 104 height 9
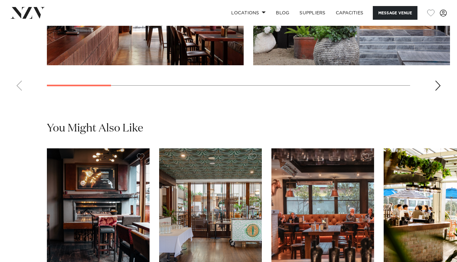
scroll to position [494, 0]
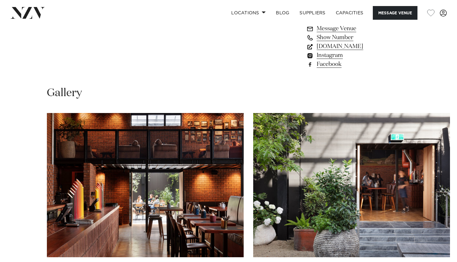
click at [360, 51] on link "[DOMAIN_NAME]" at bounding box center [358, 46] width 104 height 9
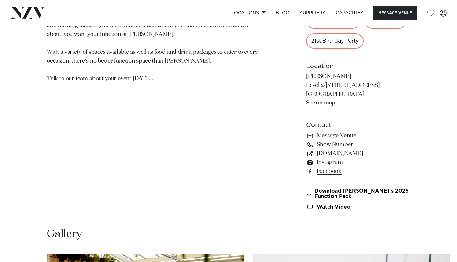
scroll to position [379, 0]
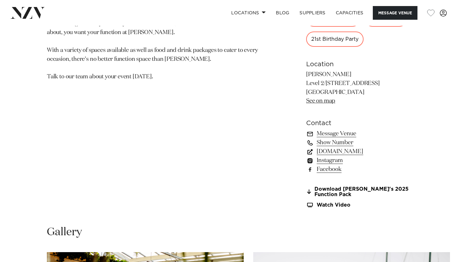
click at [332, 154] on link "drrudis.co.nz" at bounding box center [358, 151] width 104 height 9
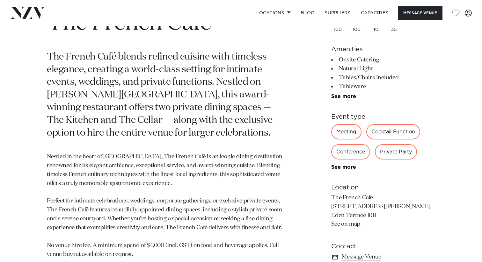
scroll to position [364, 0]
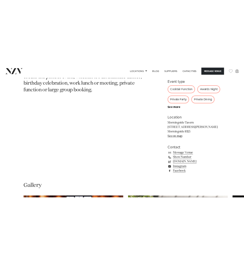
scroll to position [363, 0]
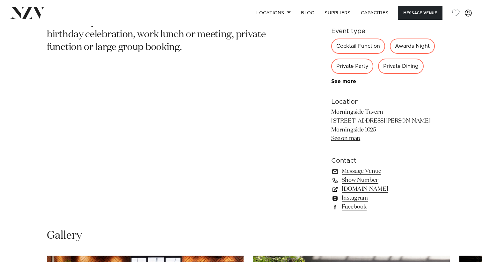
click at [350, 194] on link "[DOMAIN_NAME]" at bounding box center [383, 189] width 104 height 9
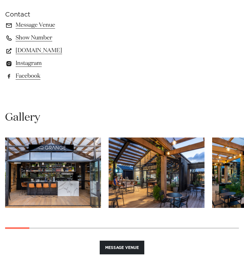
scroll to position [520, 0]
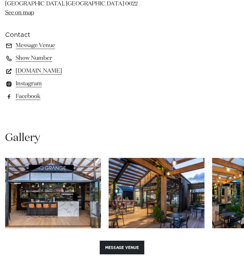
click at [55, 74] on link "[DOMAIN_NAME]" at bounding box center [122, 71] width 234 height 9
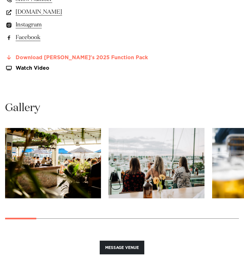
scroll to position [549, 0]
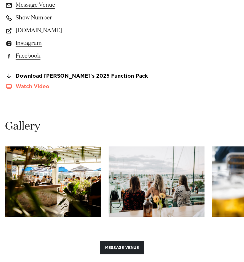
click at [36, 86] on link "Watch Video" at bounding box center [122, 86] width 234 height 5
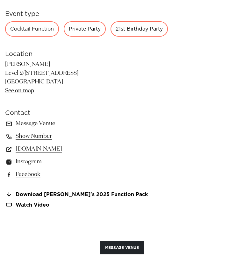
scroll to position [471, 0]
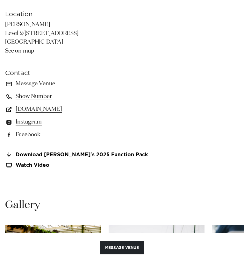
click at [41, 109] on link "drrudis.co.nz" at bounding box center [122, 109] width 234 height 9
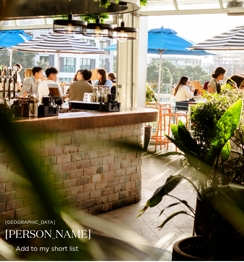
scroll to position [224, 0]
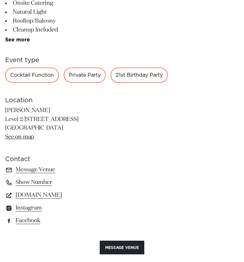
scroll to position [334, 0]
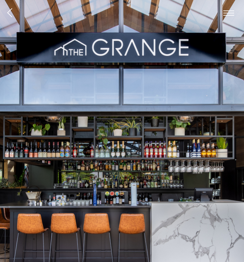
scroll to position [38, 0]
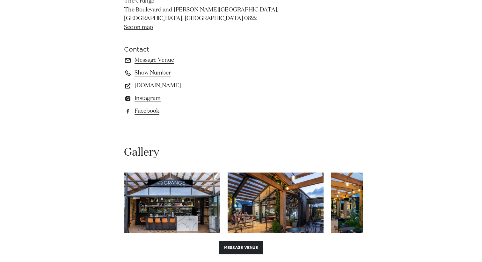
scroll to position [507, 0]
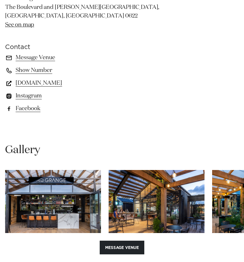
click at [37, 83] on link "[DOMAIN_NAME]" at bounding box center [122, 83] width 234 height 9
